Goal: Navigation & Orientation: Find specific page/section

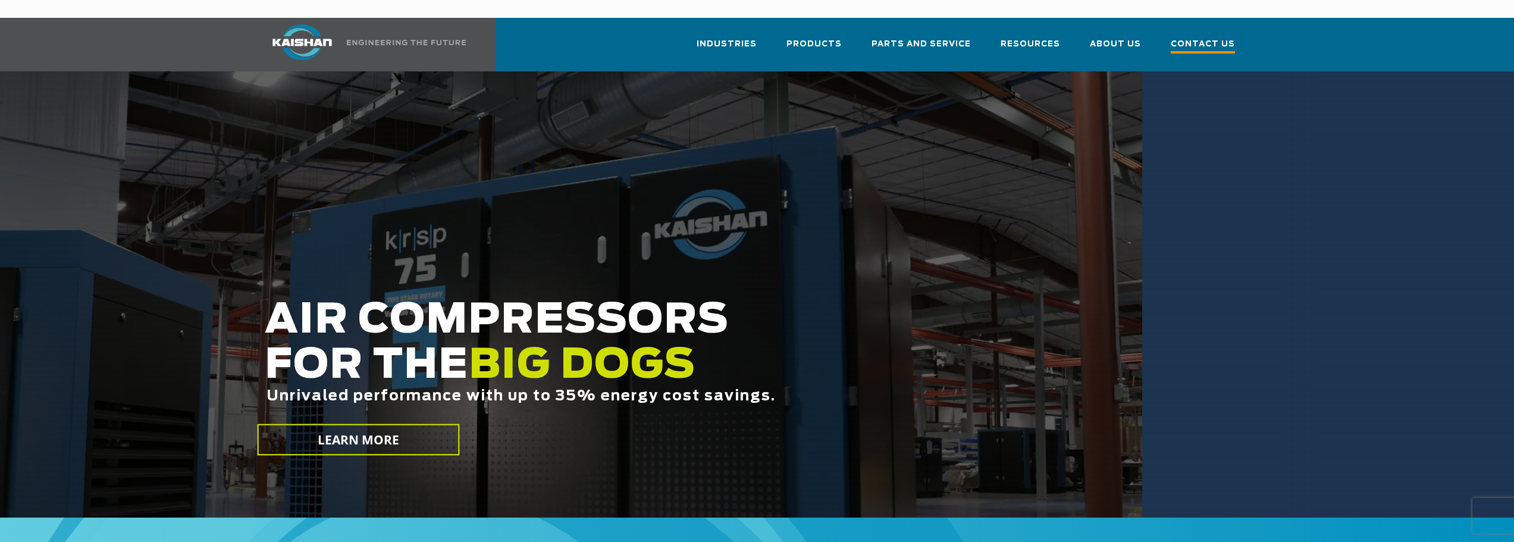
click at [1195, 37] on span "Contact Us" at bounding box center [1203, 45] width 64 height 16
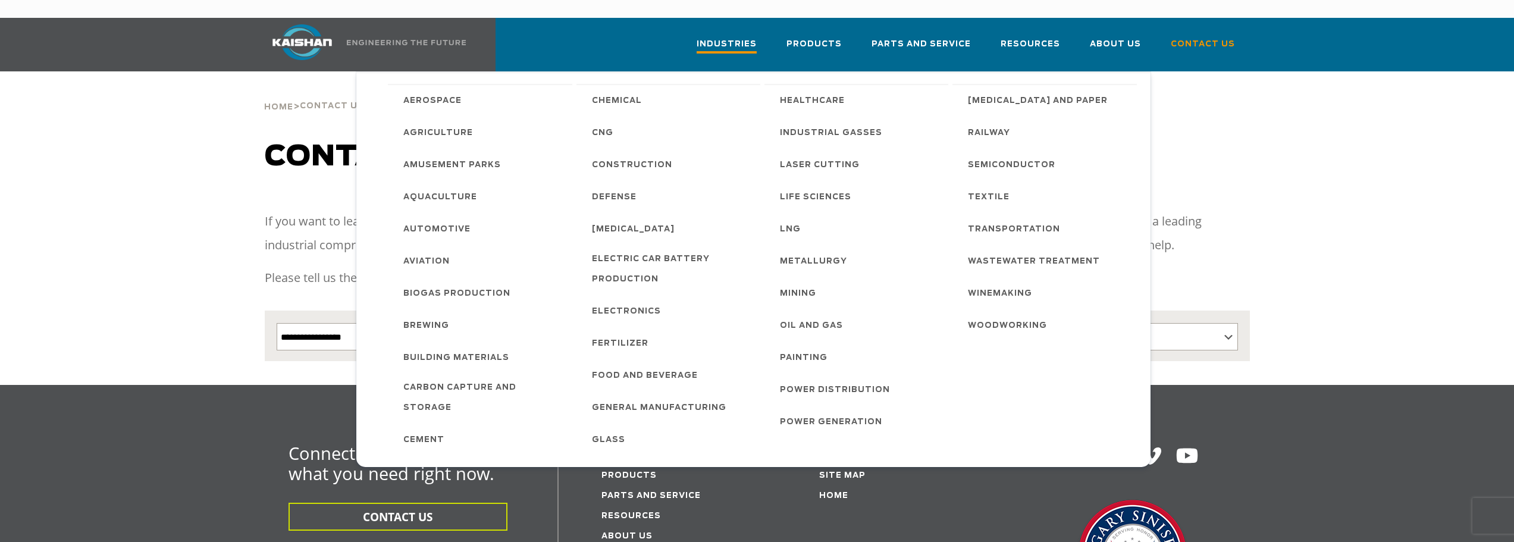
click at [757, 37] on span "Industries" at bounding box center [727, 45] width 60 height 16
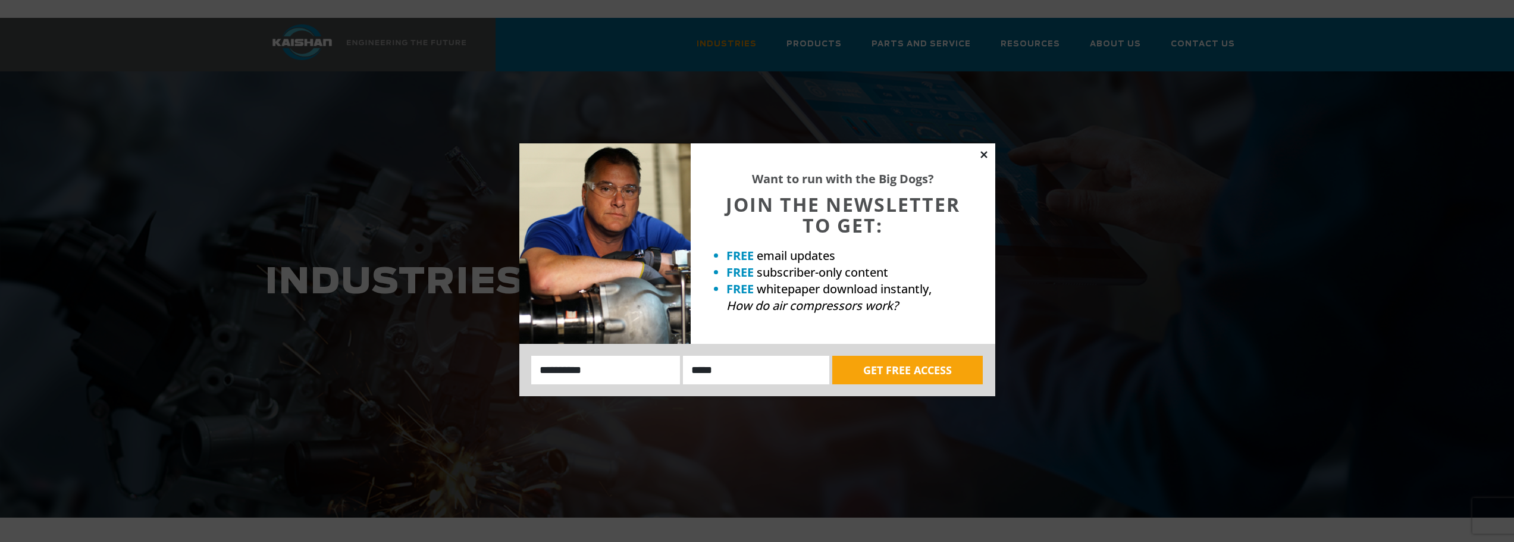
click at [982, 152] on icon at bounding box center [984, 154] width 11 height 11
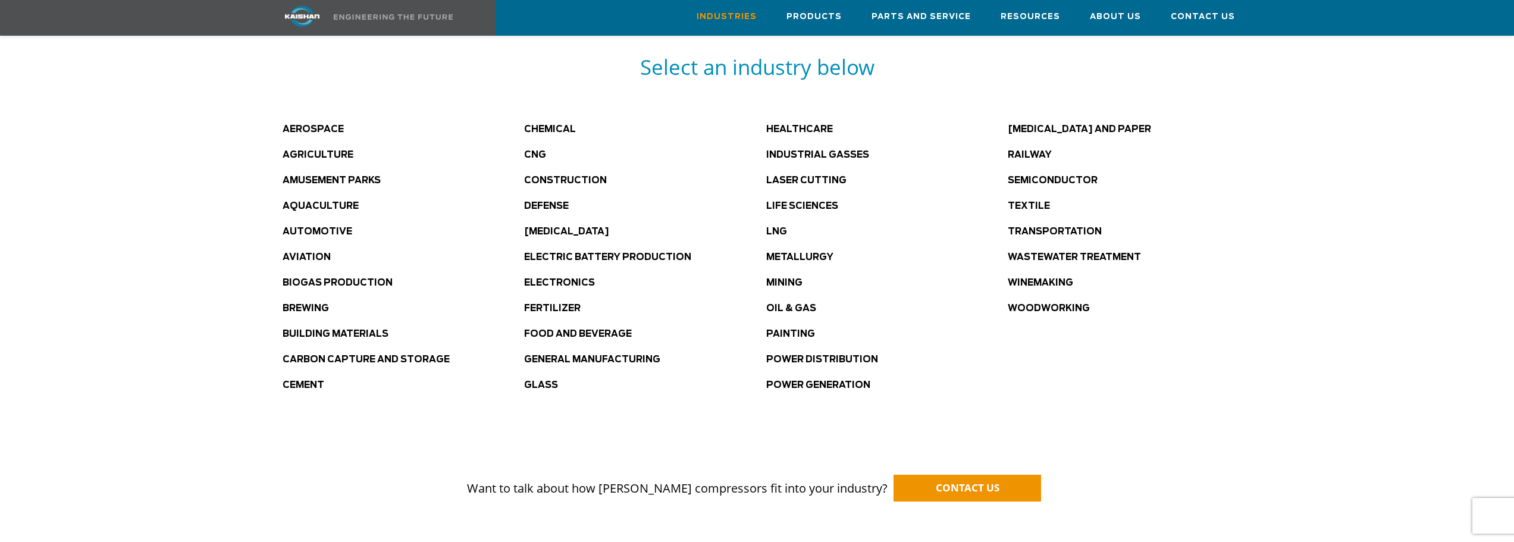
scroll to position [654, 0]
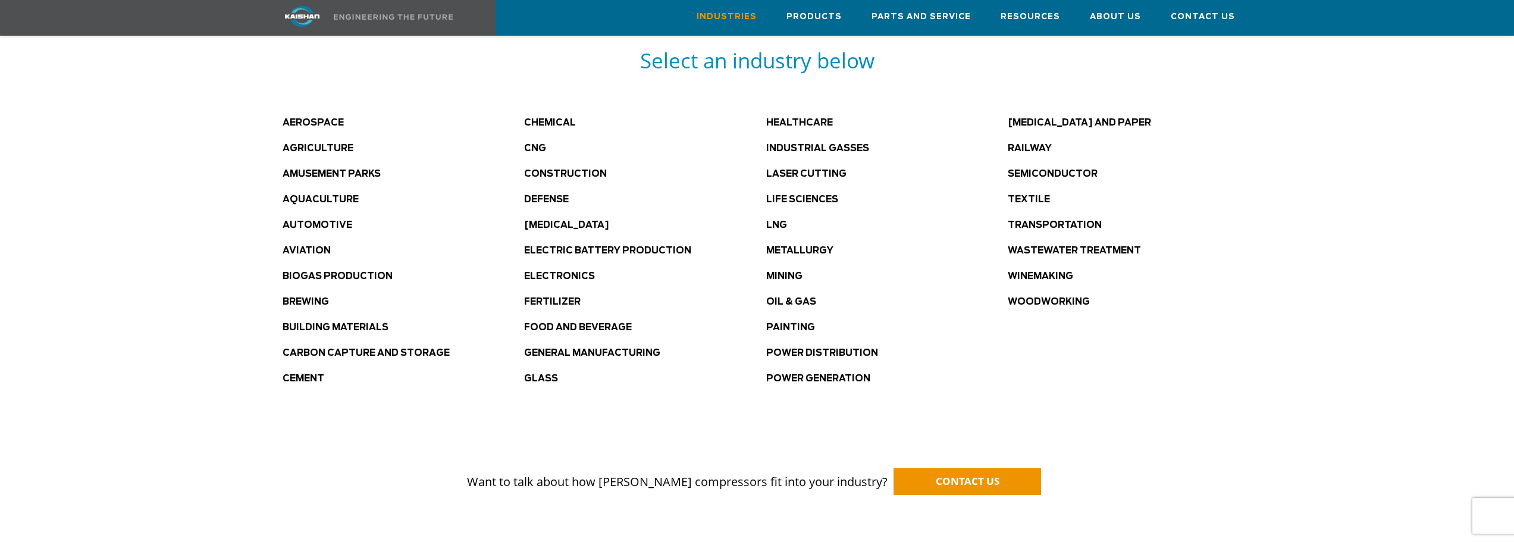
click at [192, 262] on div at bounding box center [757, 156] width 1514 height 587
drag, startPoint x: 361, startPoint y: 327, endPoint x: 209, endPoint y: 297, distance: 154.0
click at [209, 297] on div at bounding box center [757, 156] width 1514 height 587
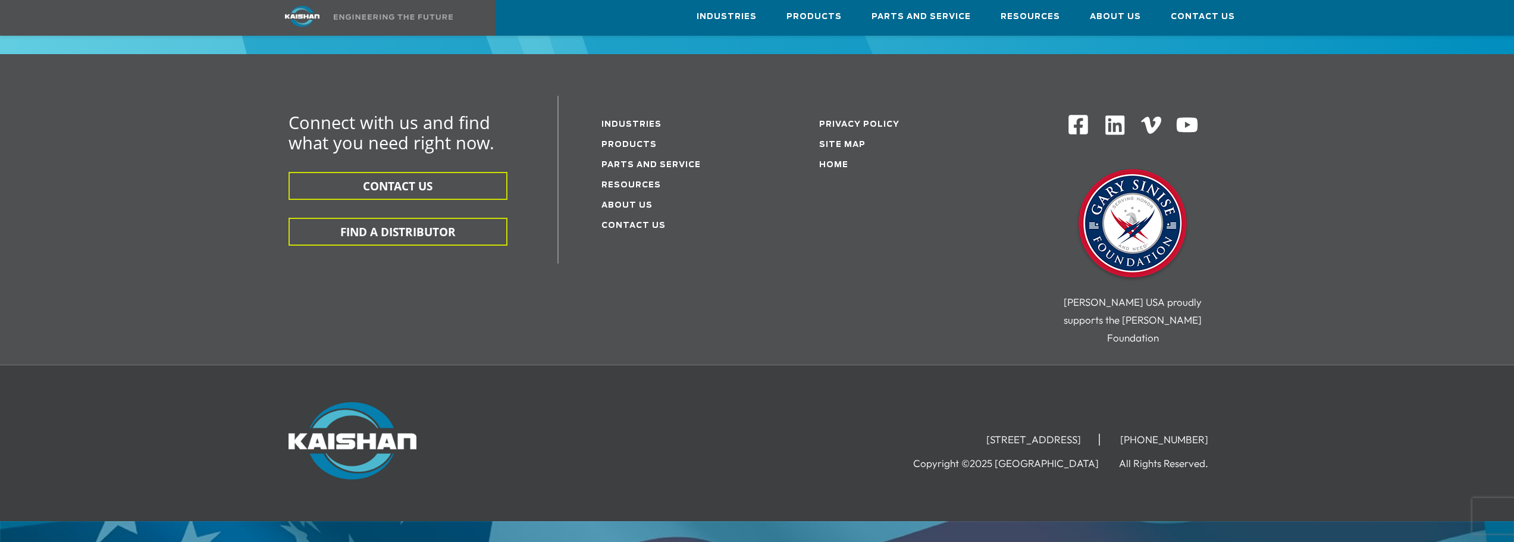
scroll to position [2139, 0]
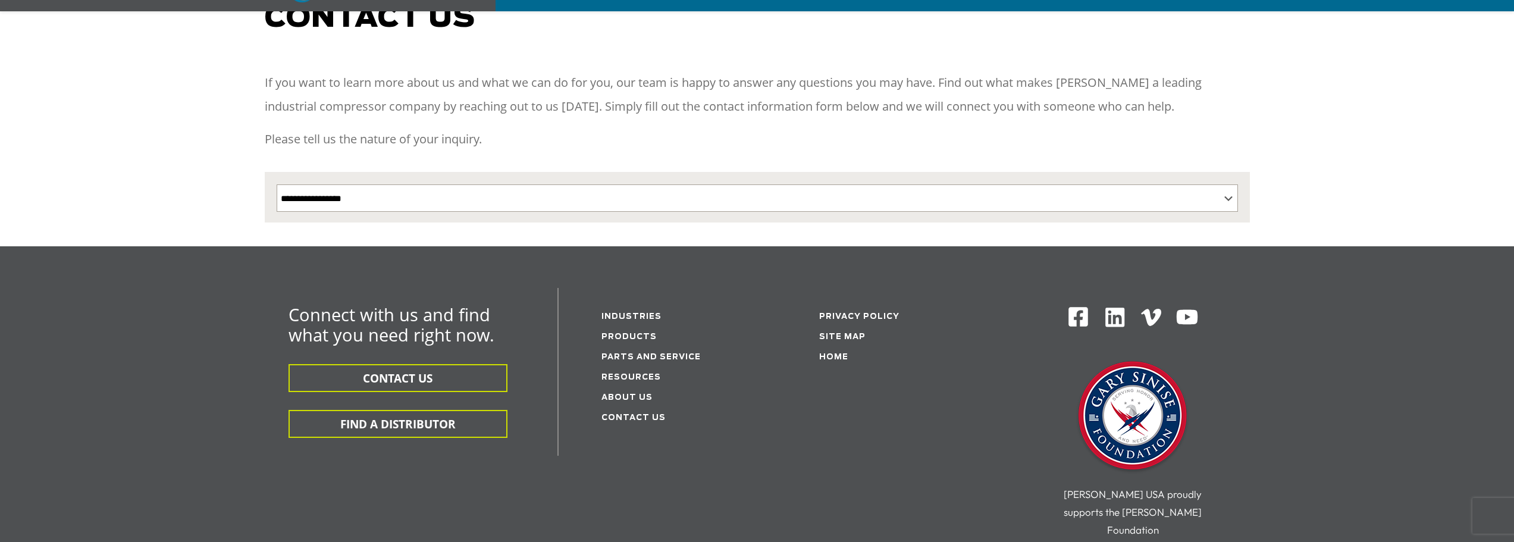
scroll to position [297, 0]
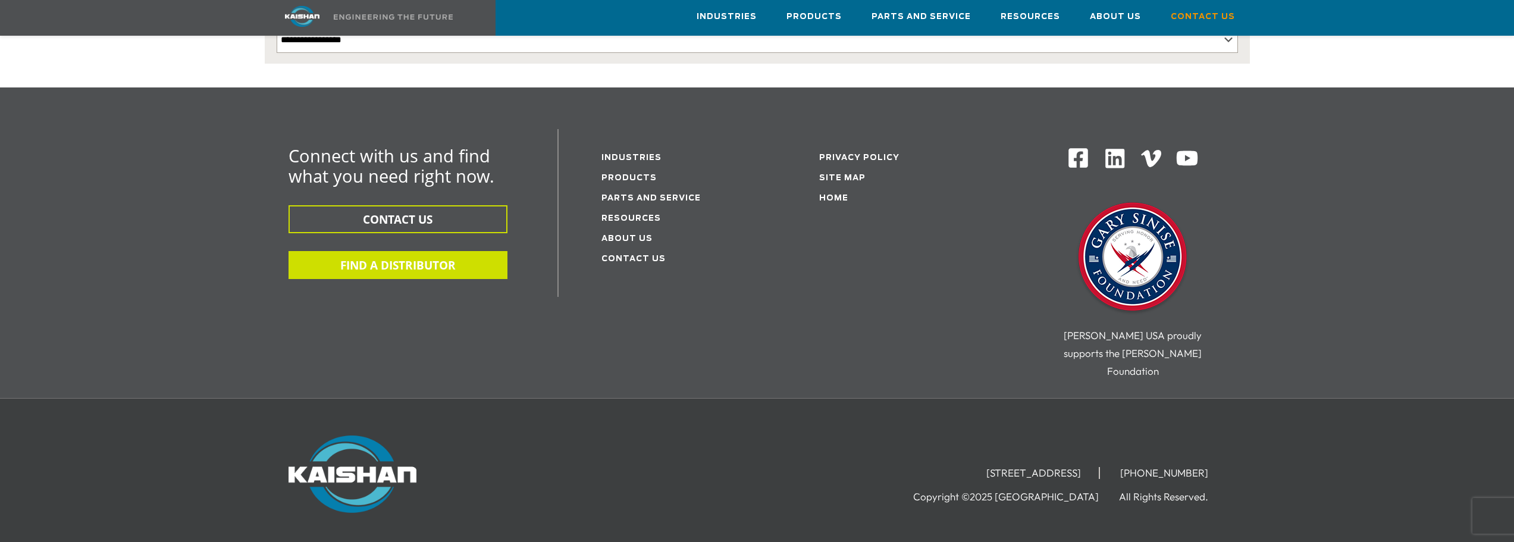
click at [378, 252] on button "FIND A DISTRIBUTOR" at bounding box center [398, 265] width 219 height 28
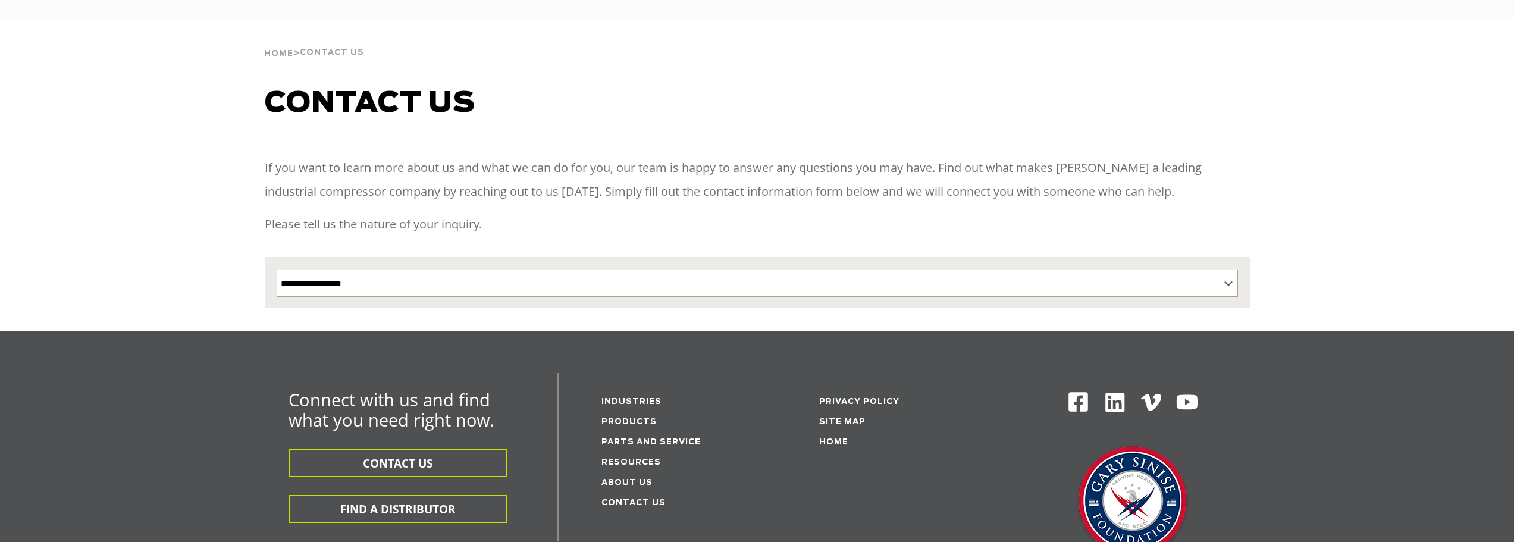
select select "**********"
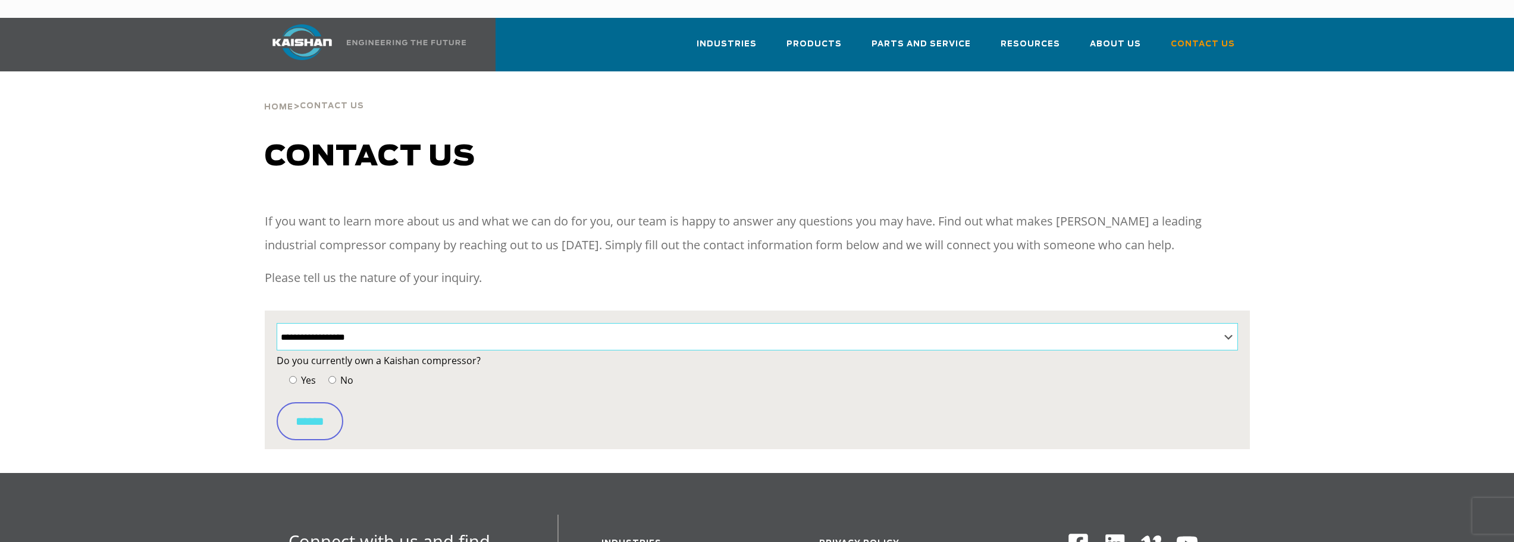
click at [377, 325] on select "**********" at bounding box center [757, 336] width 961 height 27
click at [376, 325] on select "**********" at bounding box center [757, 336] width 961 height 27
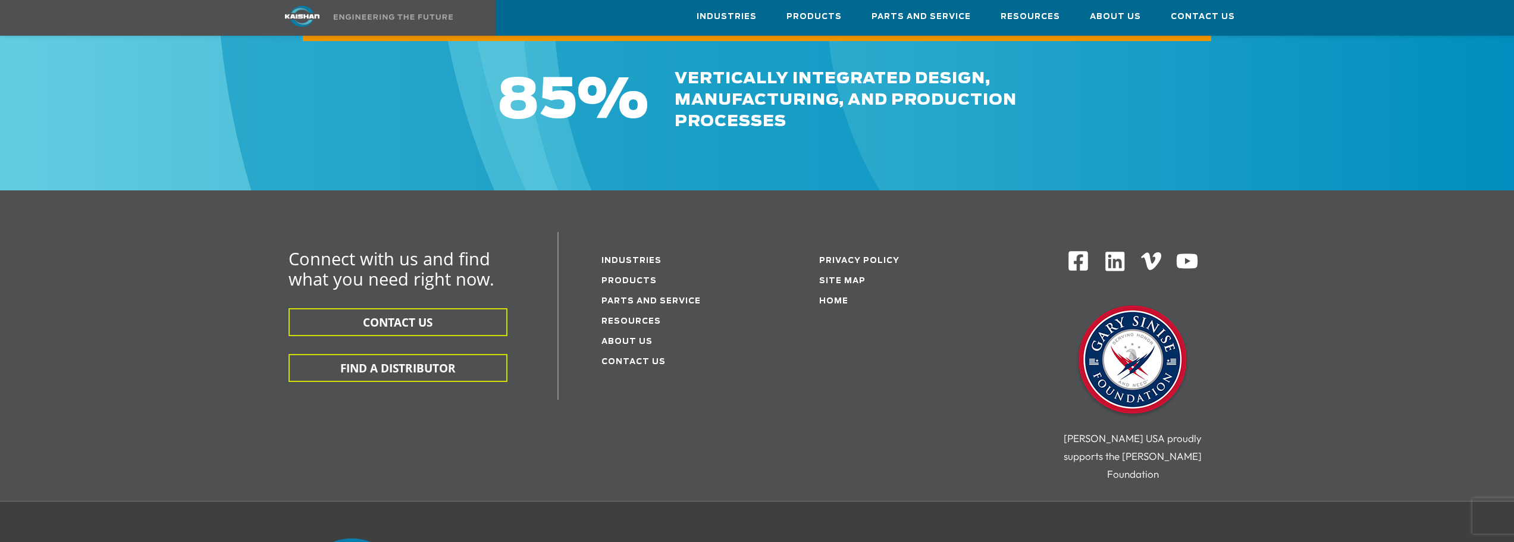
scroll to position [1785, 0]
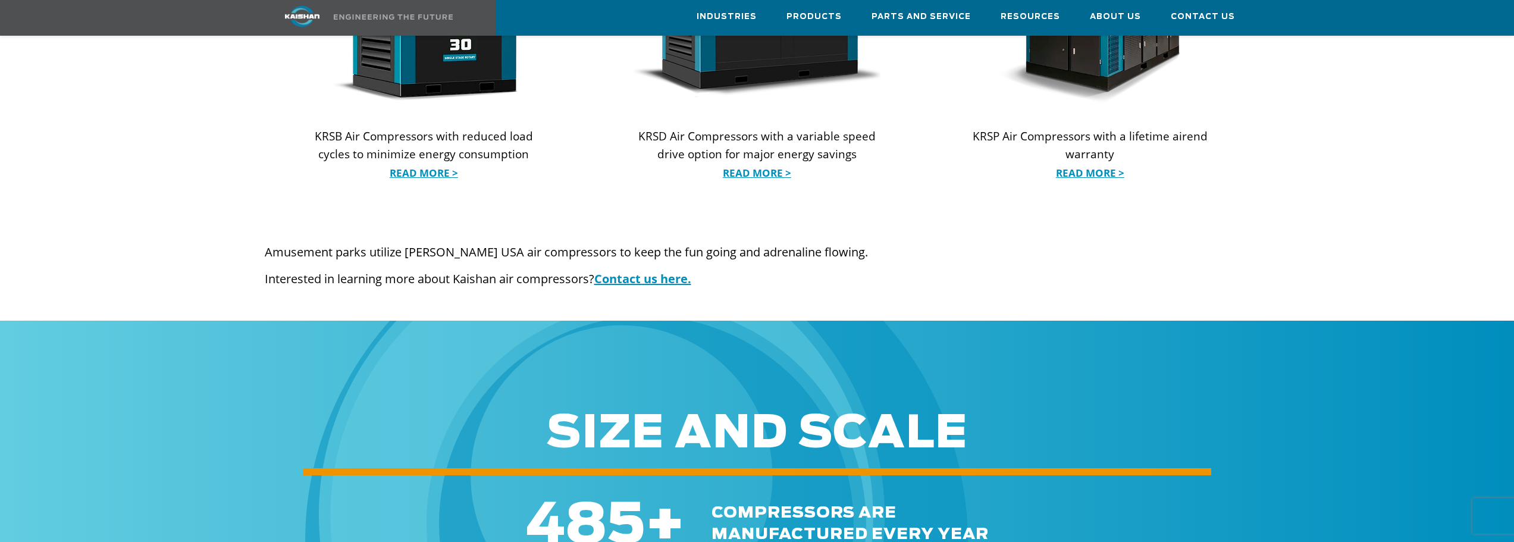
scroll to position [1487, 0]
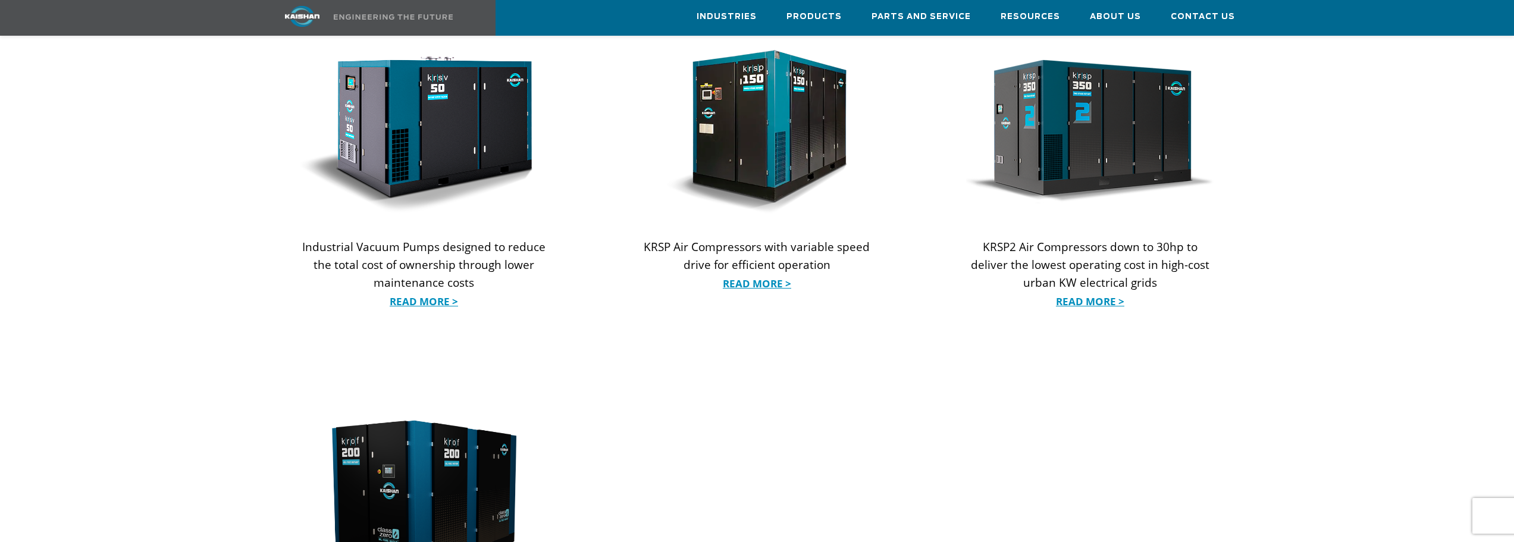
scroll to position [1368, 0]
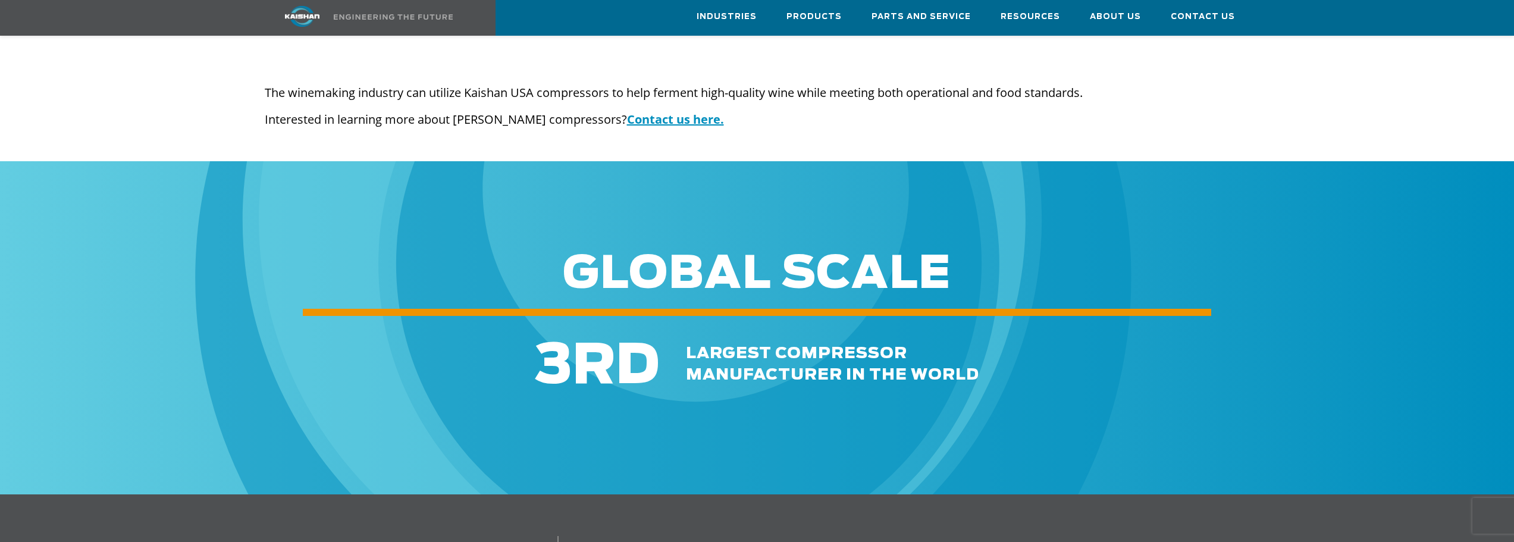
scroll to position [1666, 0]
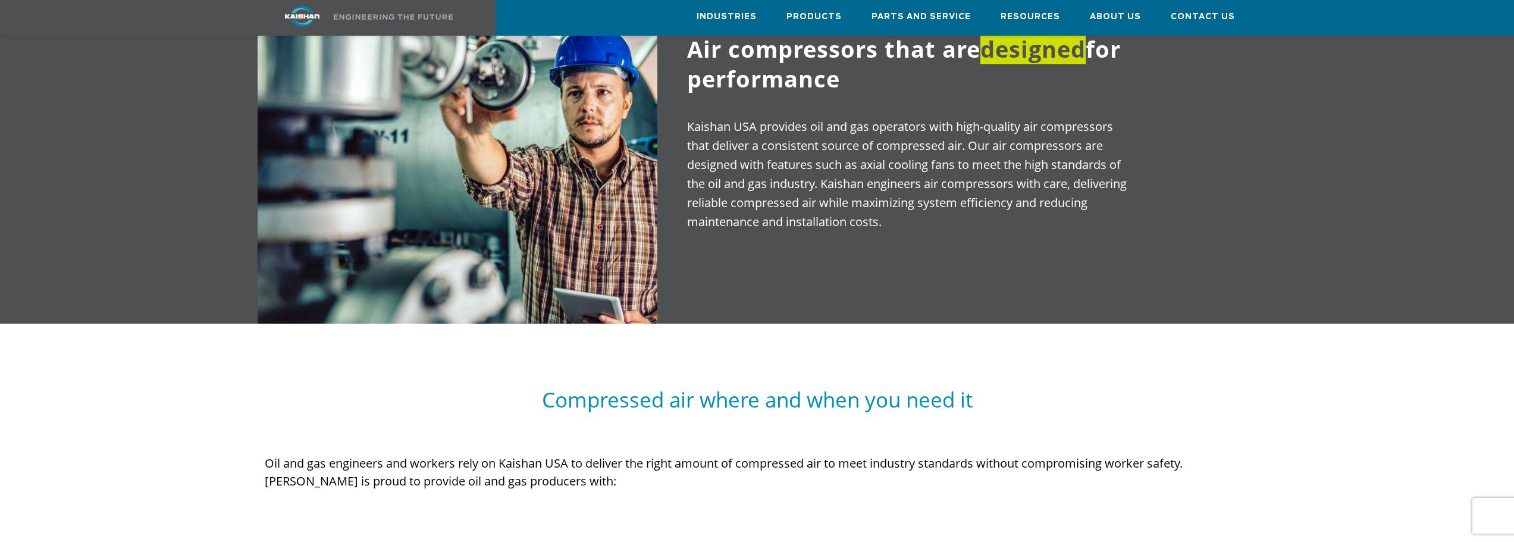
scroll to position [952, 0]
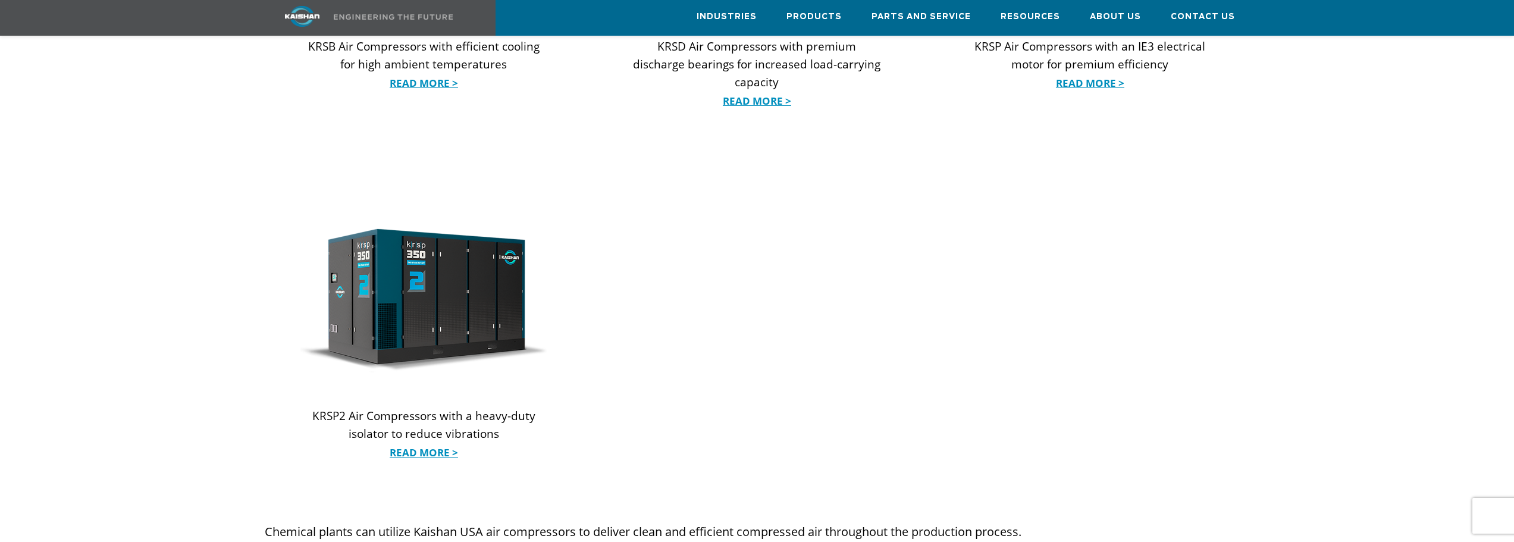
scroll to position [1666, 0]
